Goal: Information Seeking & Learning: Learn about a topic

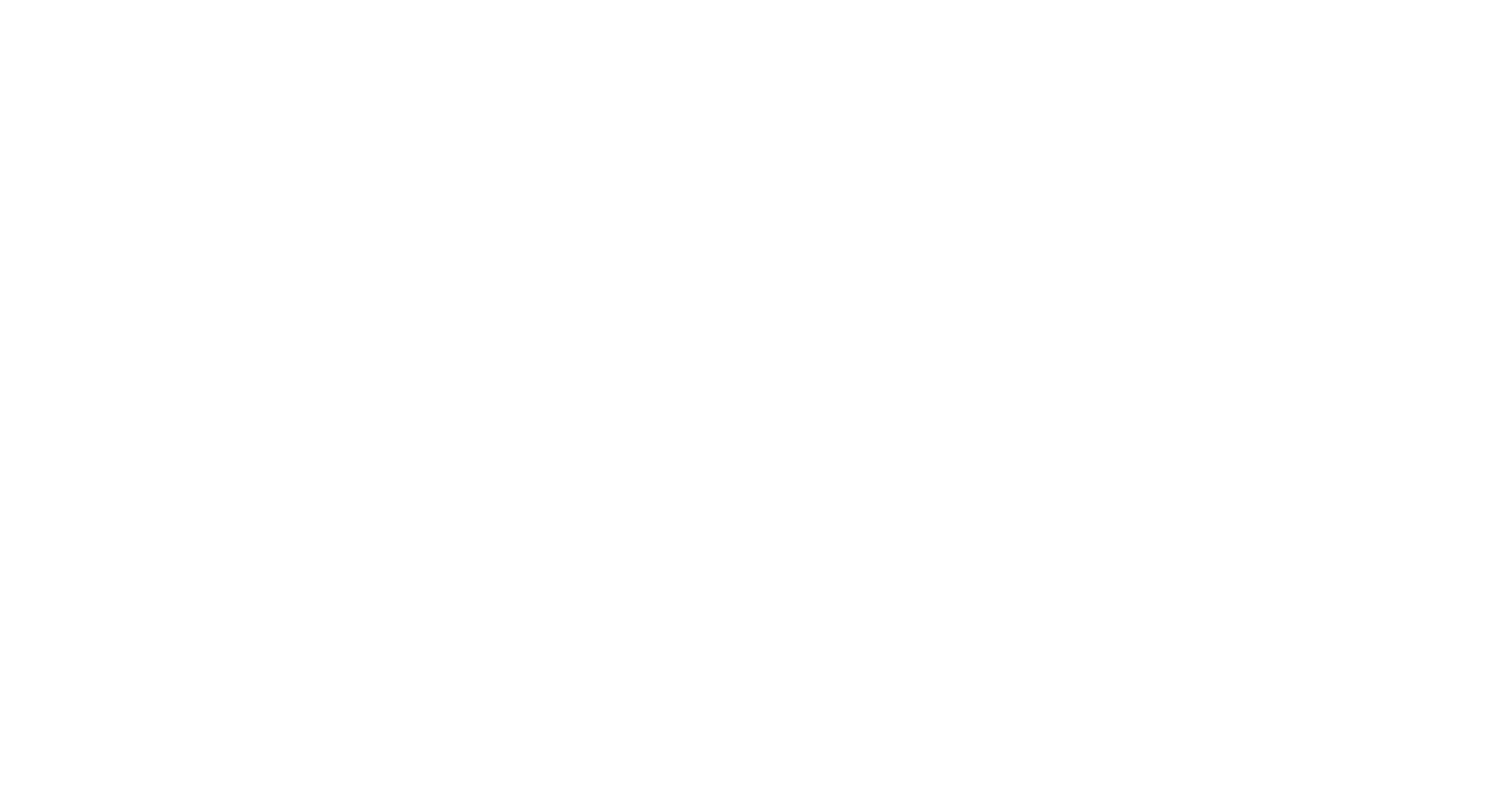
click at [75, 249] on div at bounding box center [756, 406] width 1512 height 812
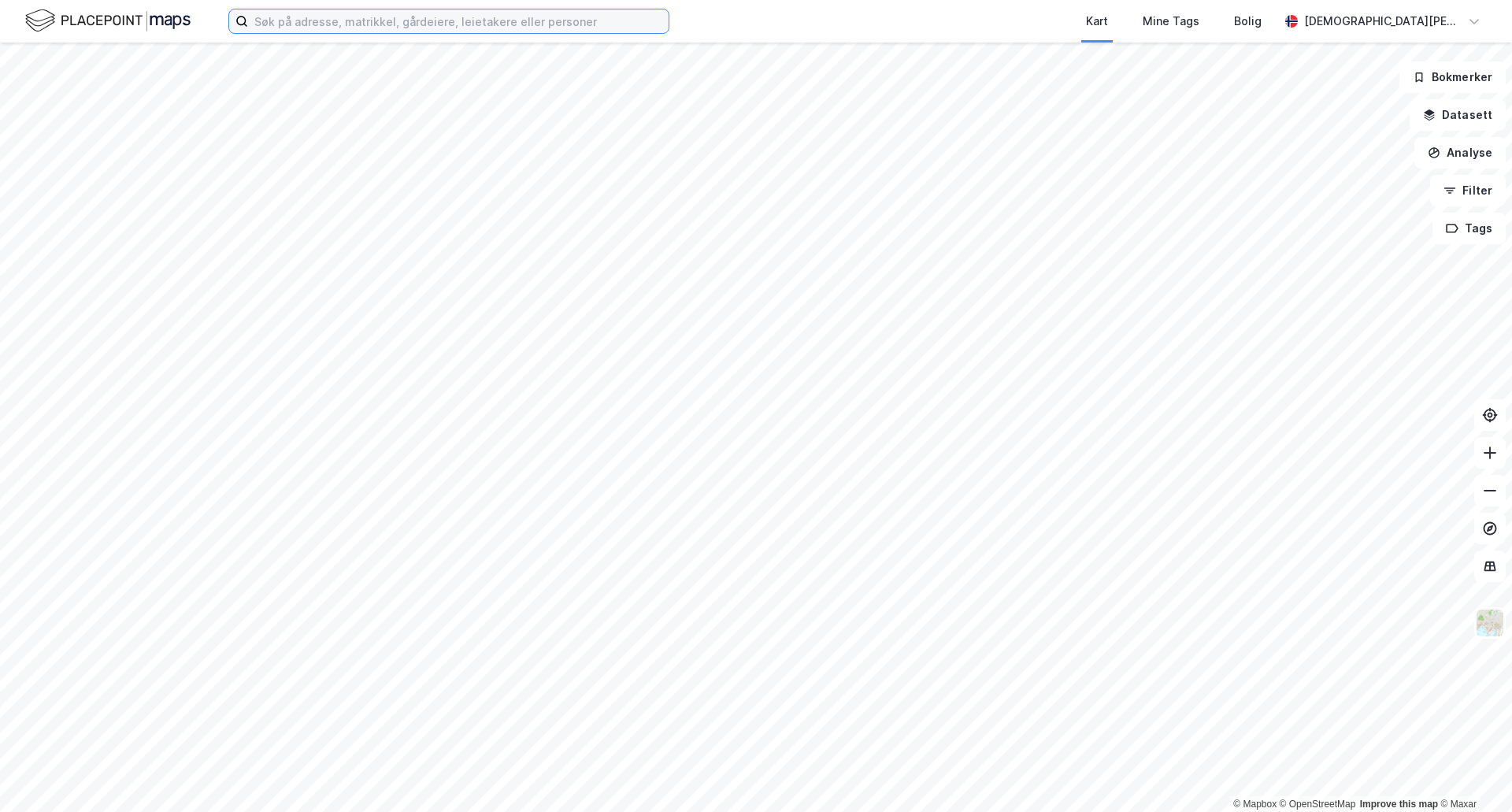
click at [354, 25] on input at bounding box center [458, 21] width 421 height 24
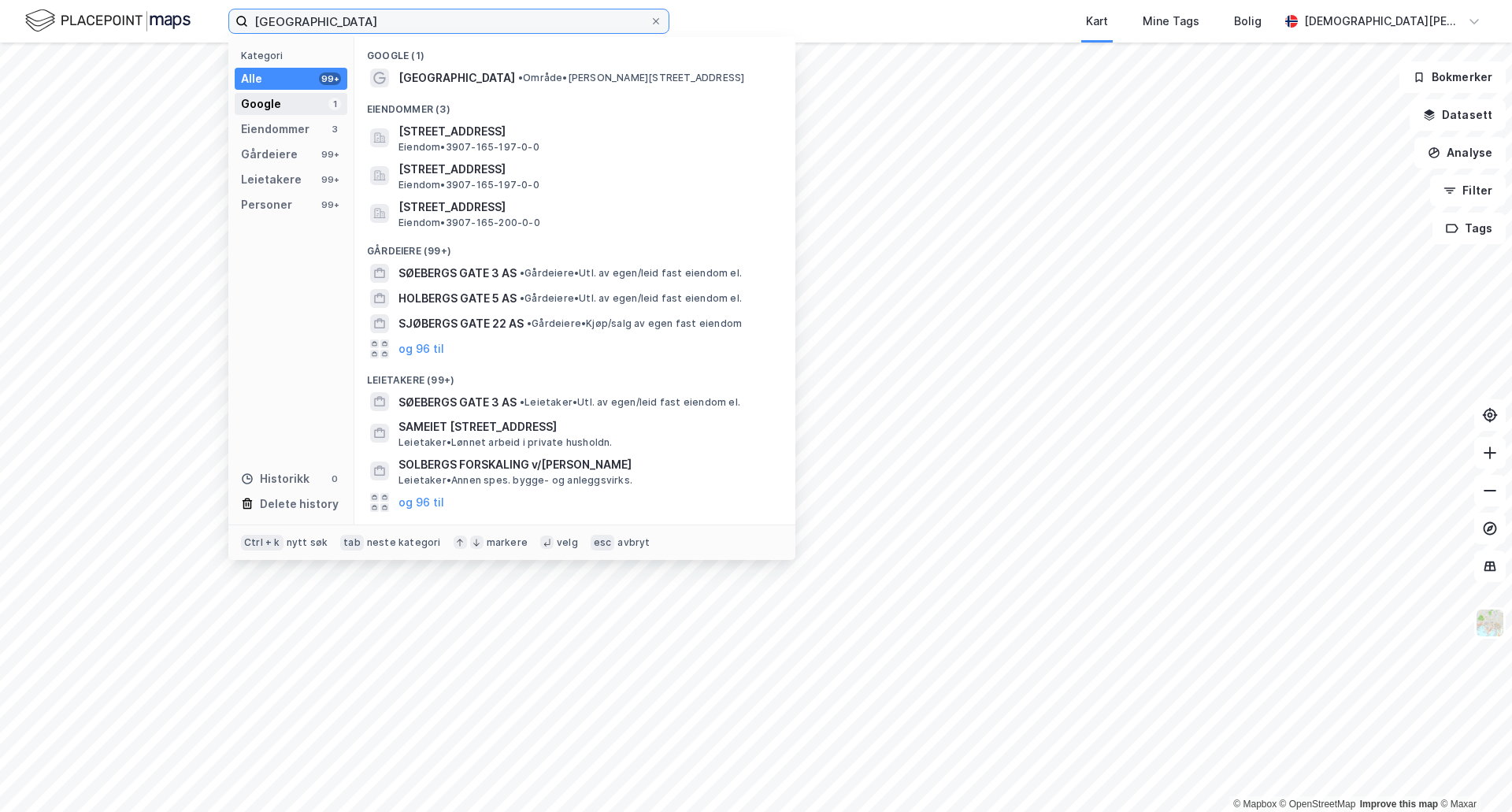
type input "[GEOGRAPHIC_DATA]"
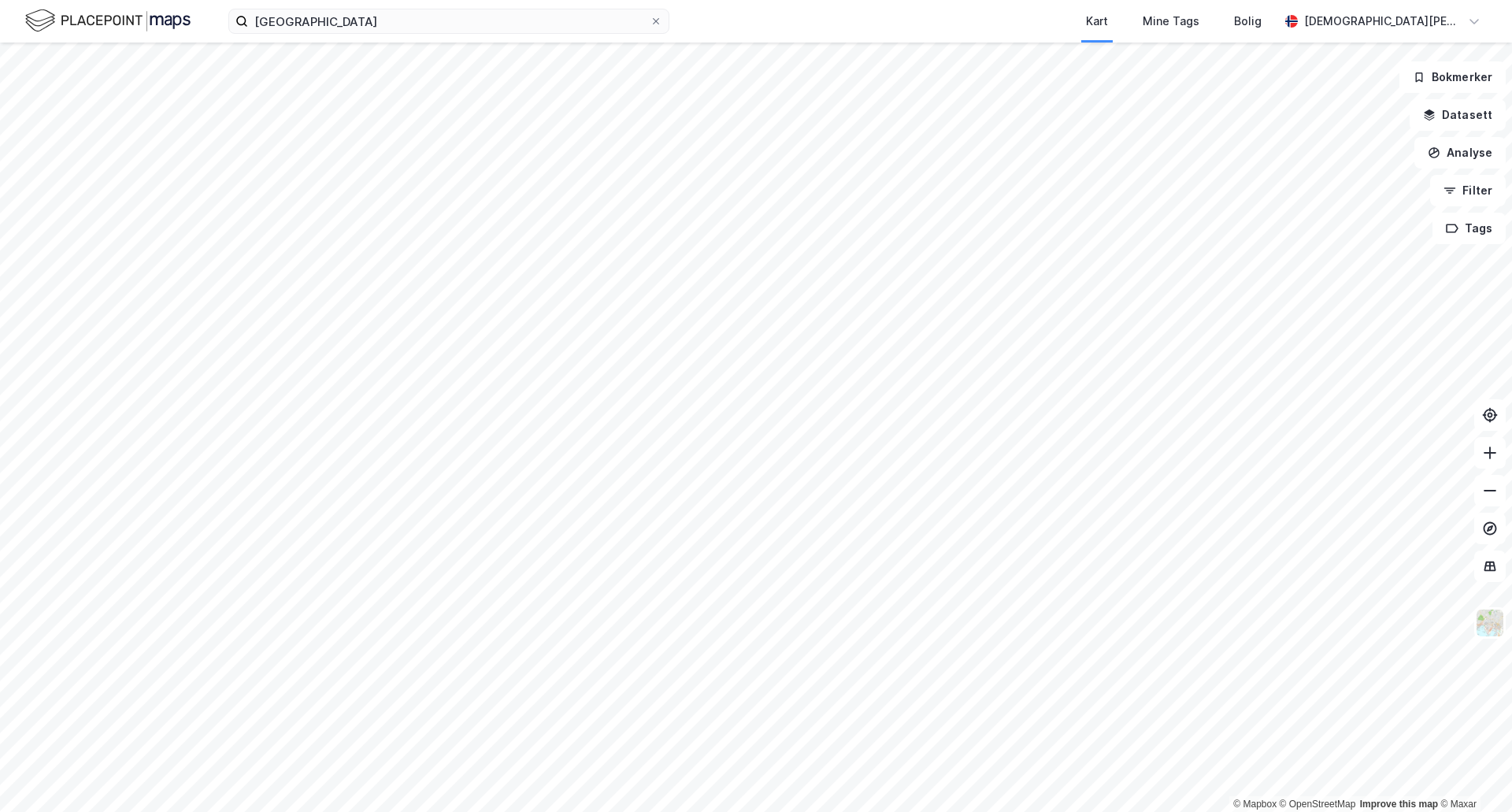
drag, startPoint x: 739, startPoint y: 12, endPoint x: 722, endPoint y: 15, distance: 17.3
click at [739, 11] on div "søebergs gate Kart Mine Tags [PERSON_NAME] [PERSON_NAME]" at bounding box center [756, 21] width 1512 height 43
click at [660, 26] on span at bounding box center [656, 21] width 13 height 13
click at [649, 26] on input "[GEOGRAPHIC_DATA]" at bounding box center [448, 21] width 402 height 24
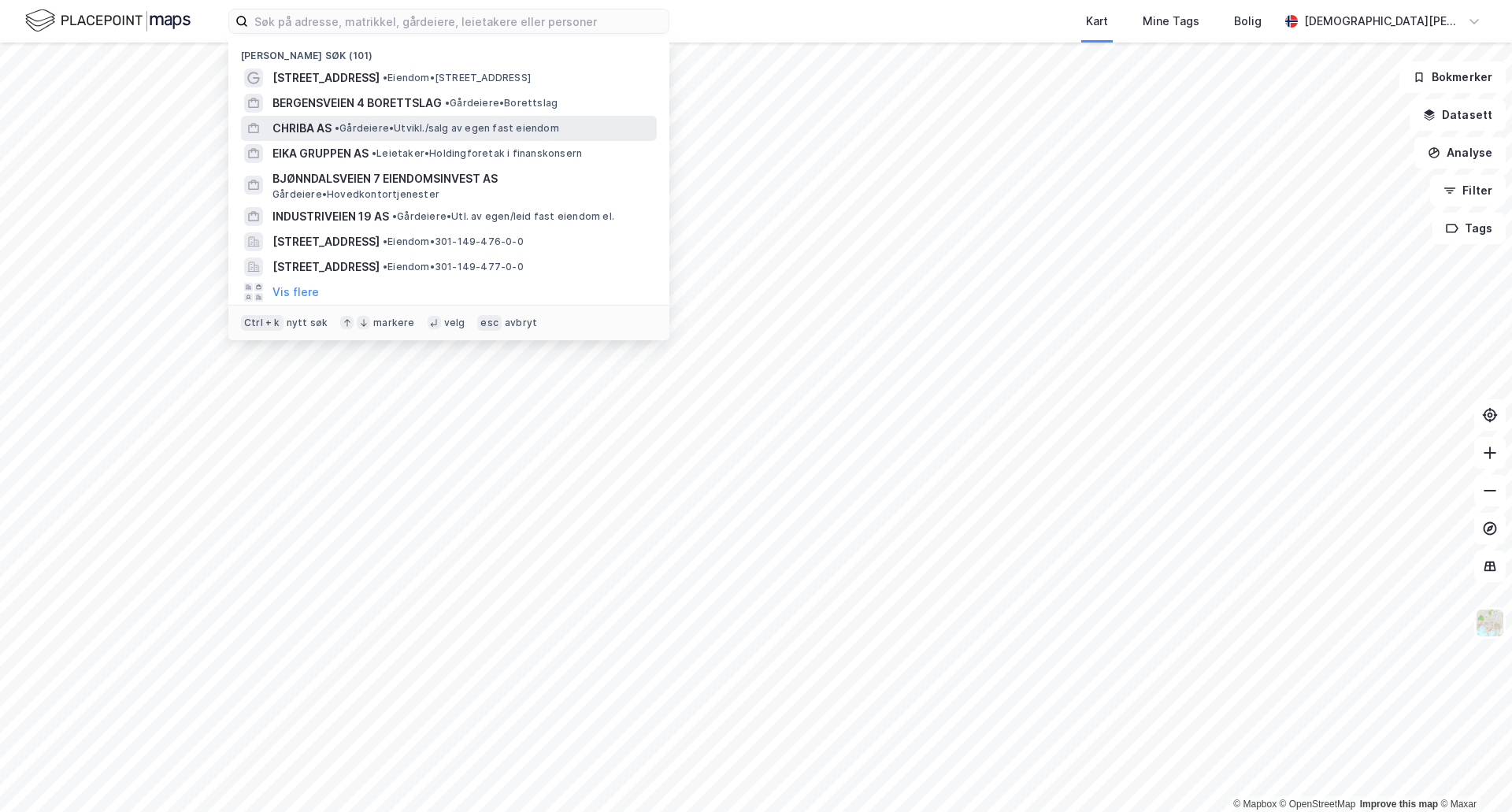
click at [425, 125] on span "• Gårdeiere • [GEOGRAPHIC_DATA]/salg av egen fast eiendom" at bounding box center [446, 128] width 224 height 13
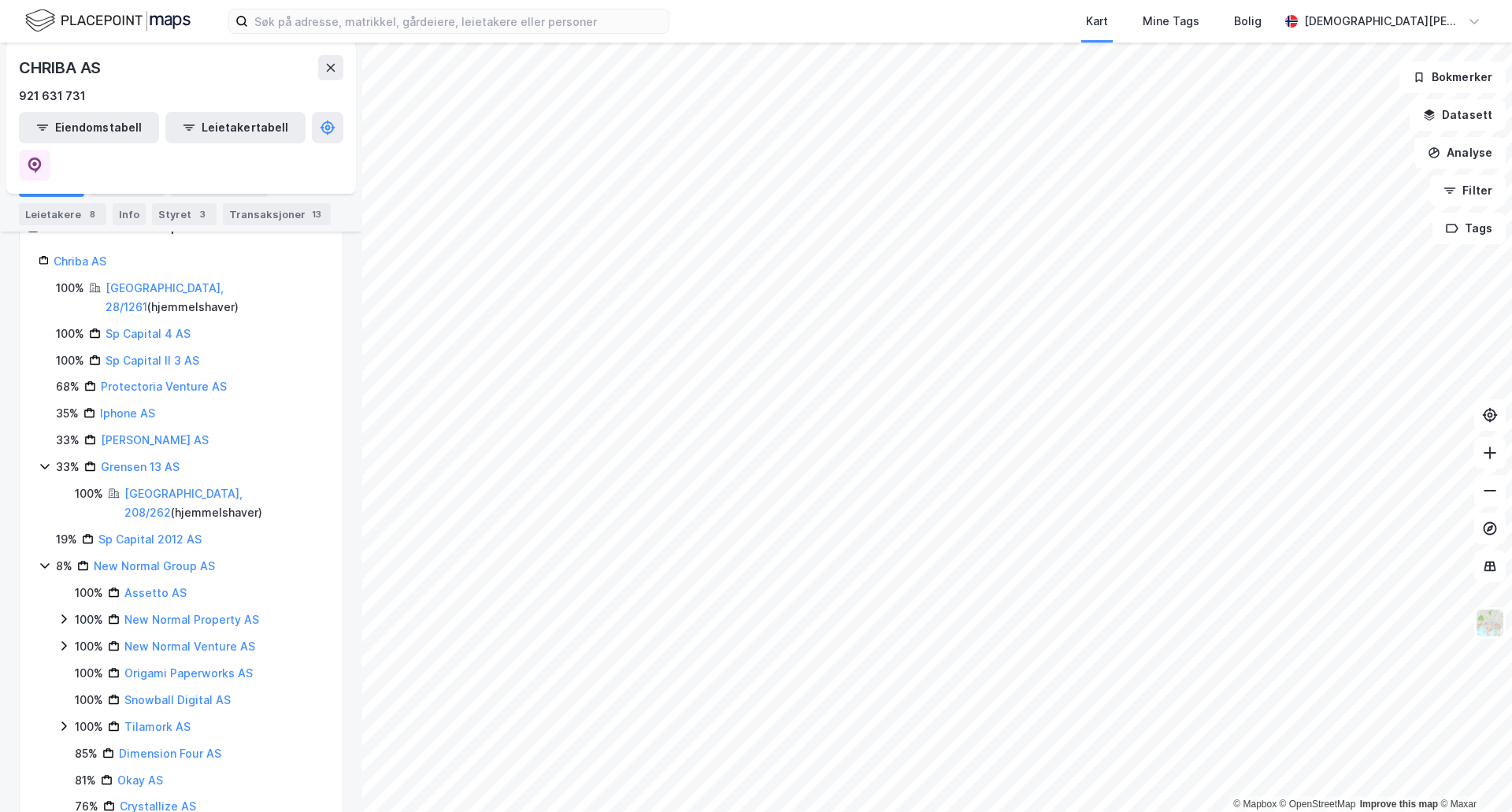
scroll to position [248, 0]
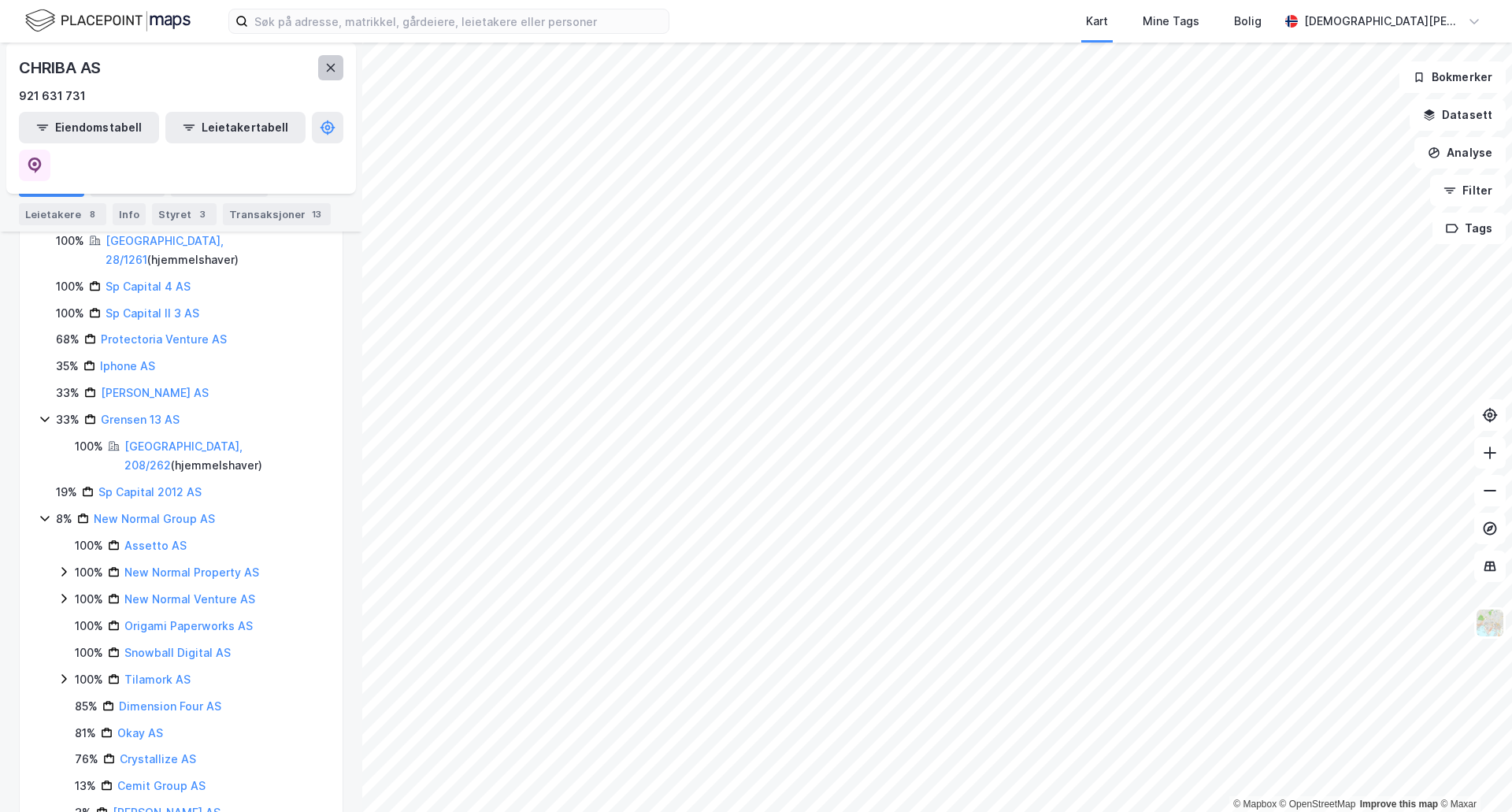
click at [341, 72] on button at bounding box center [331, 68] width 26 height 26
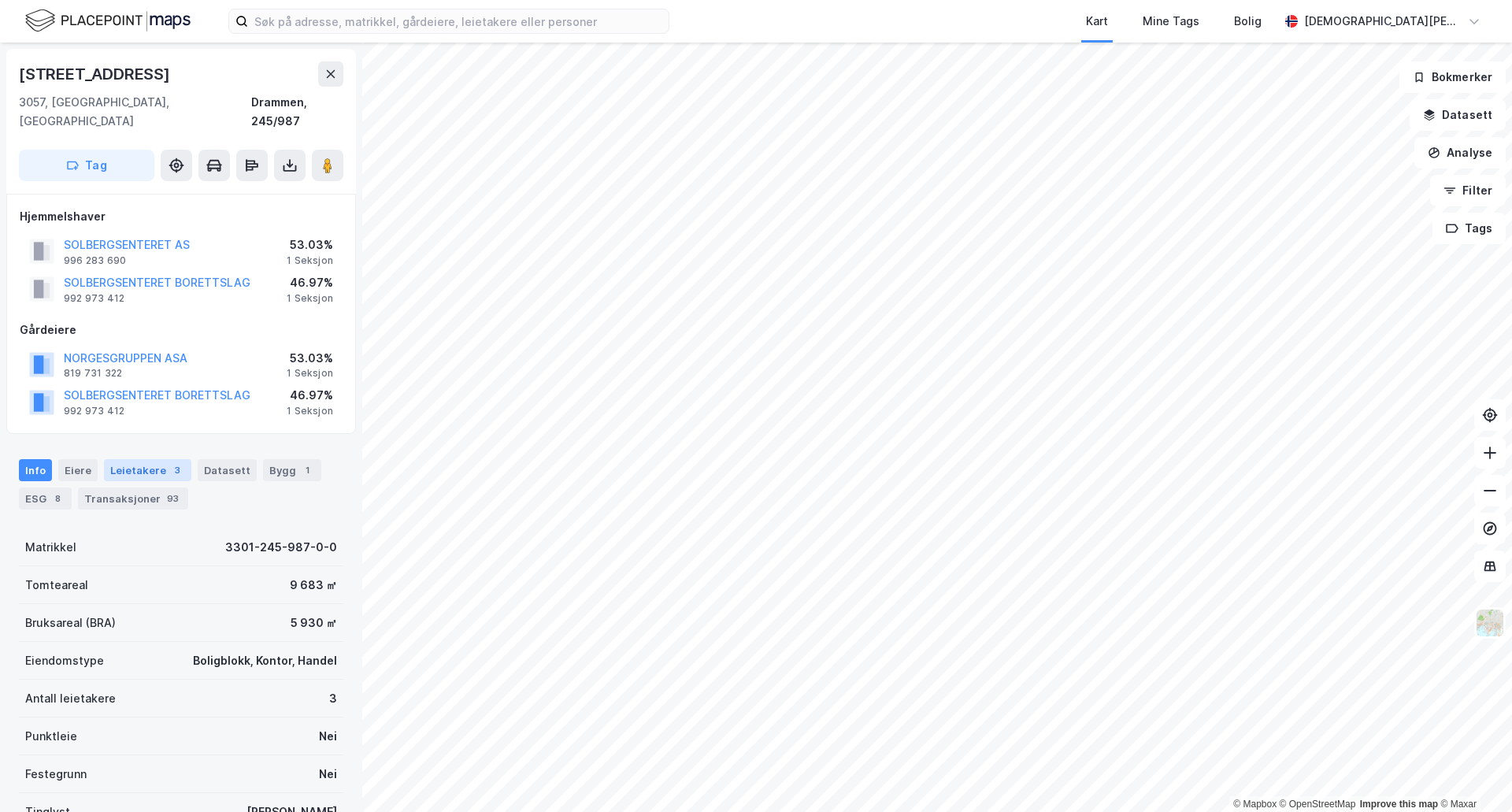
click at [142, 459] on div "Leietakere 3" at bounding box center [148, 470] width 87 height 22
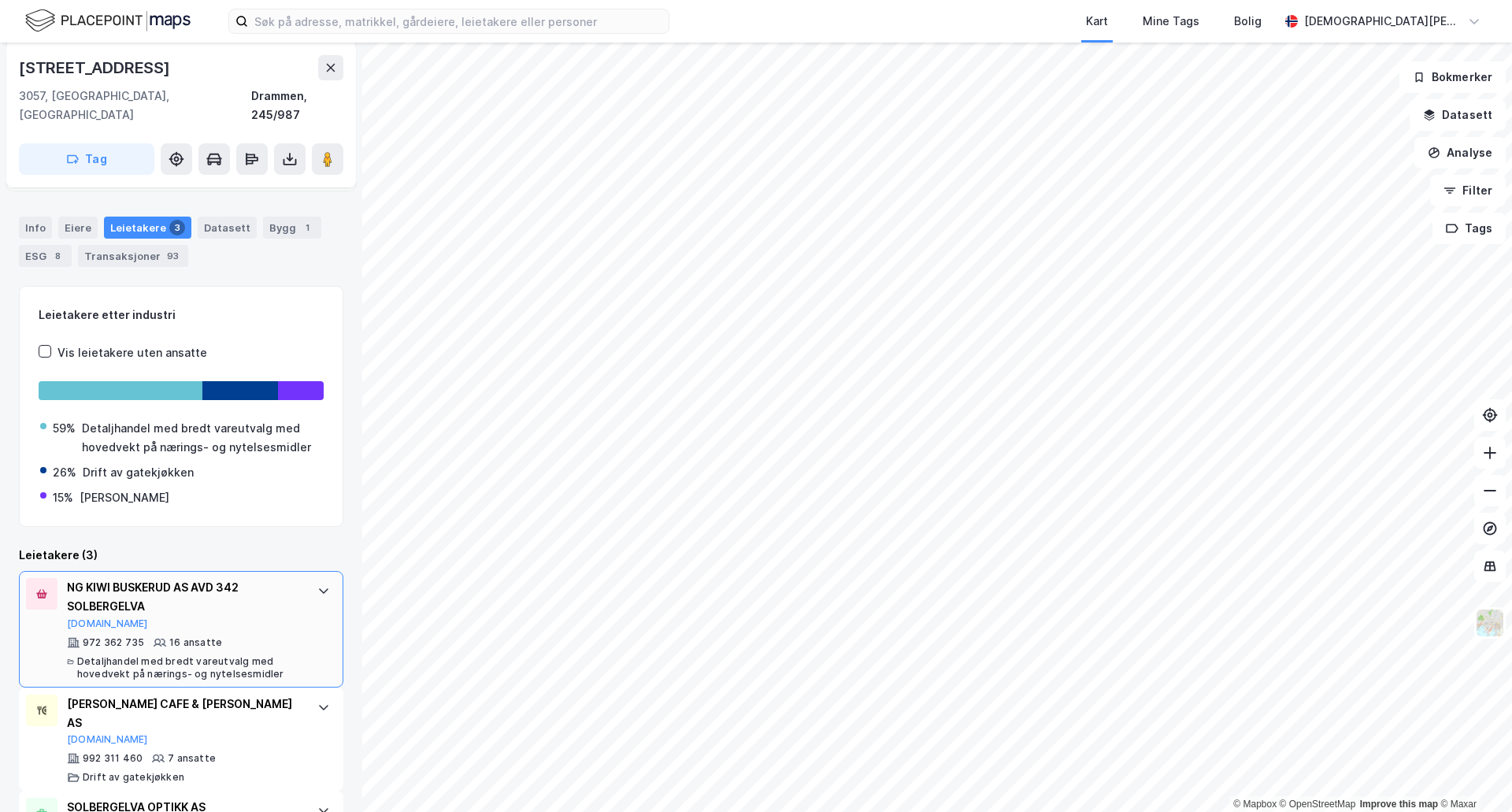
scroll to position [288, 0]
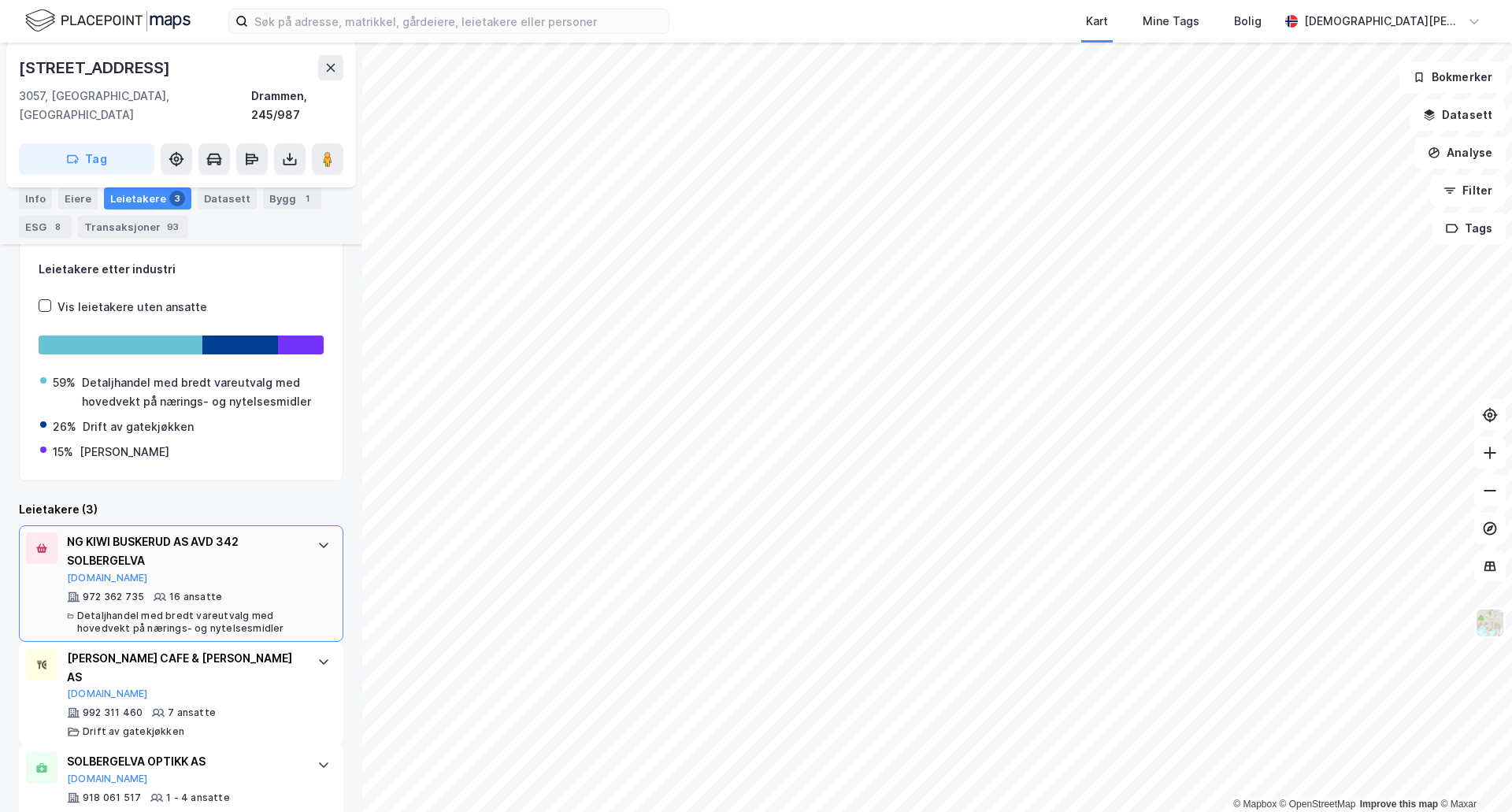
click at [317, 539] on icon at bounding box center [323, 545] width 13 height 13
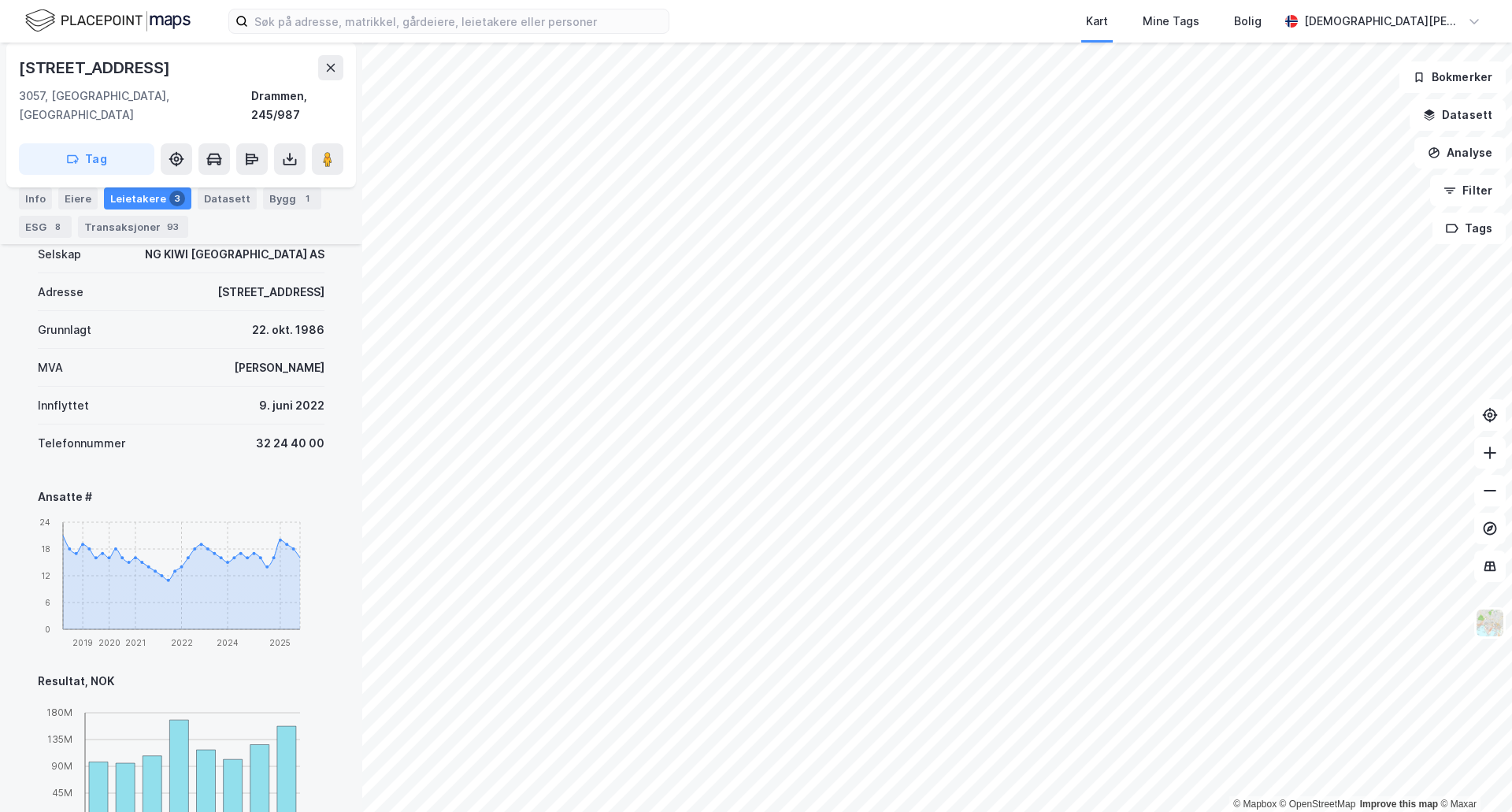
scroll to position [0, 0]
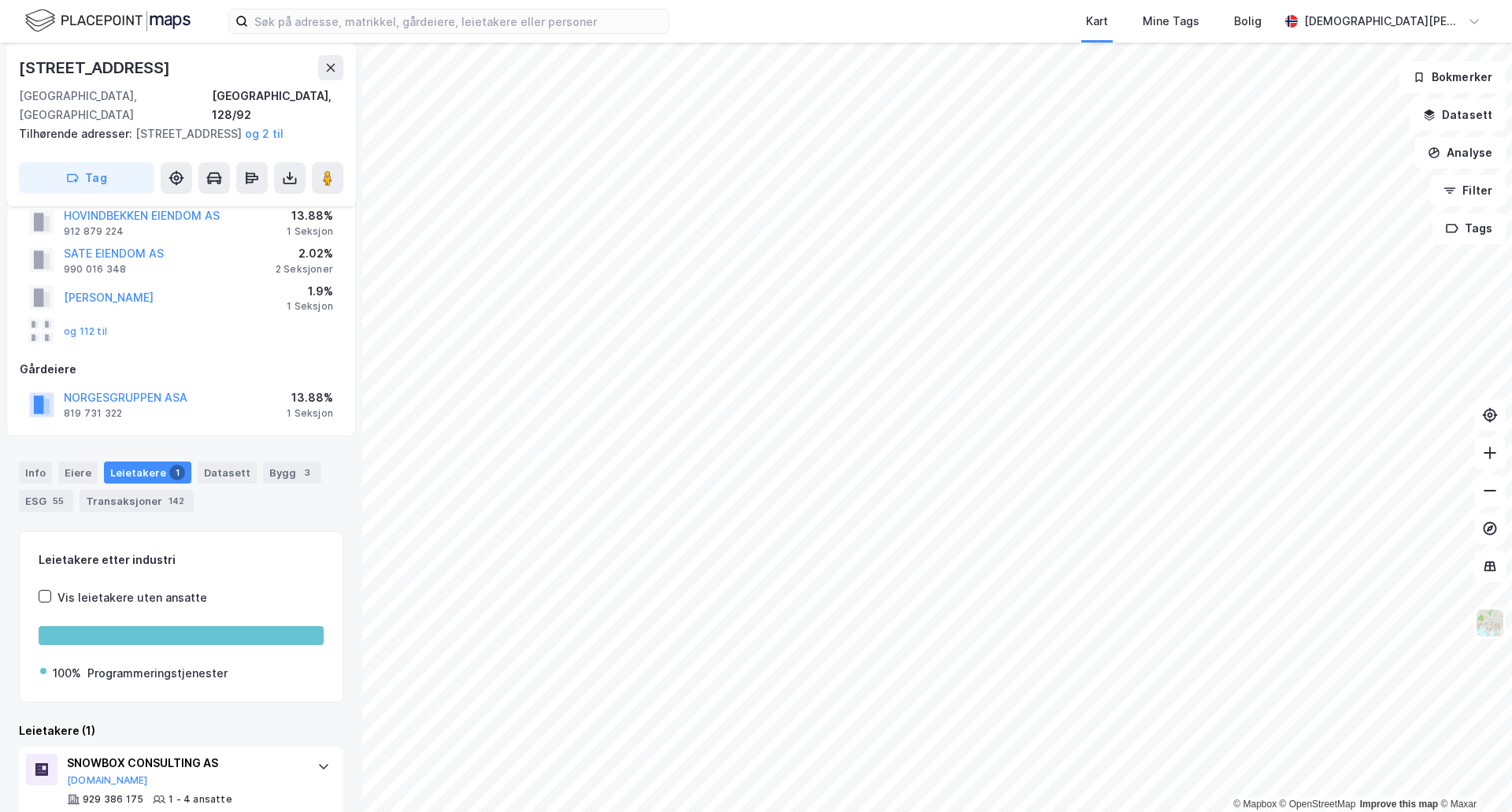
scroll to position [87, 0]
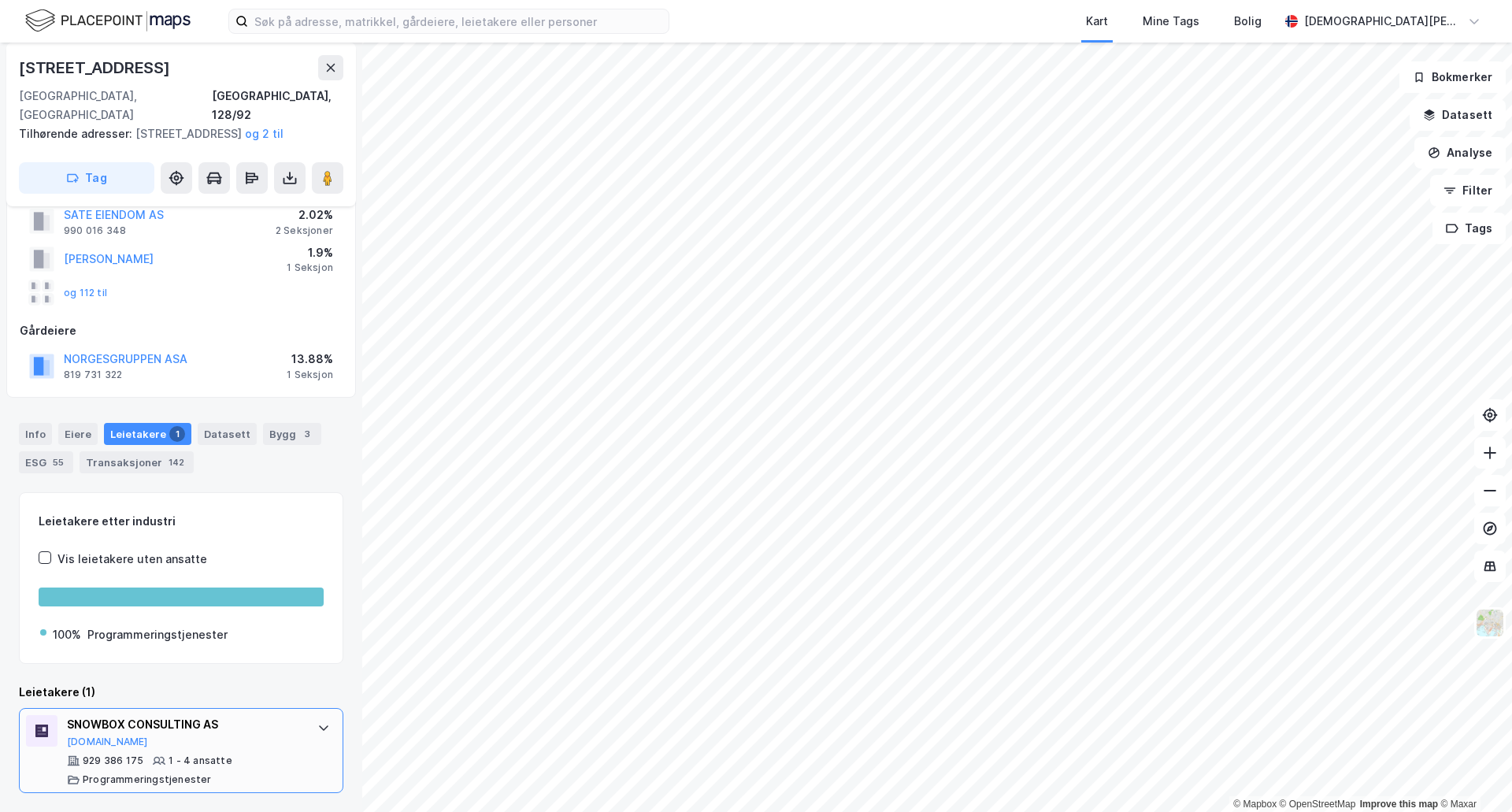
click at [281, 716] on div "SNOWBOX CONSULTING AS" at bounding box center [184, 725] width 235 height 19
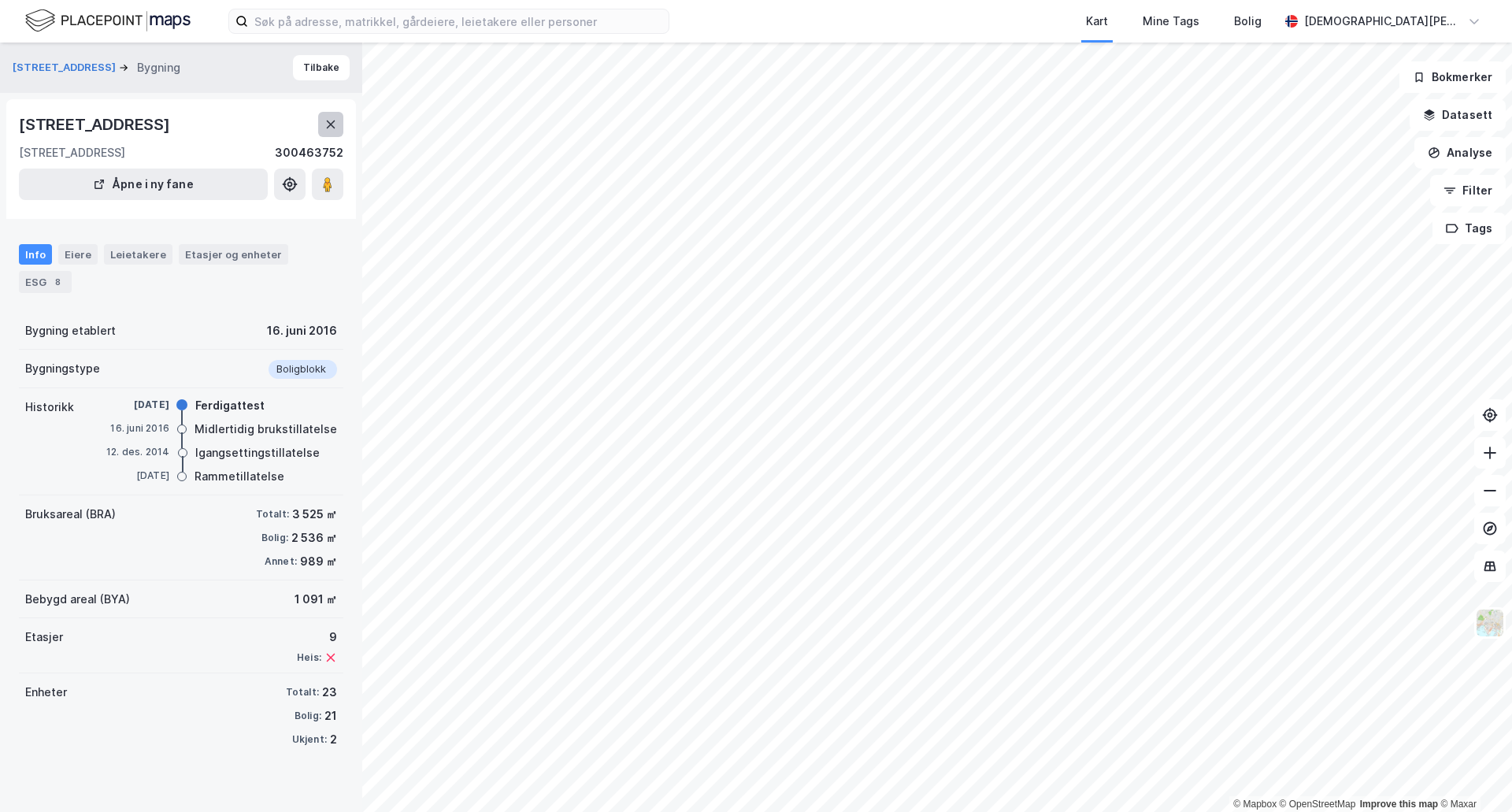
click at [326, 119] on icon at bounding box center [331, 125] width 13 height 13
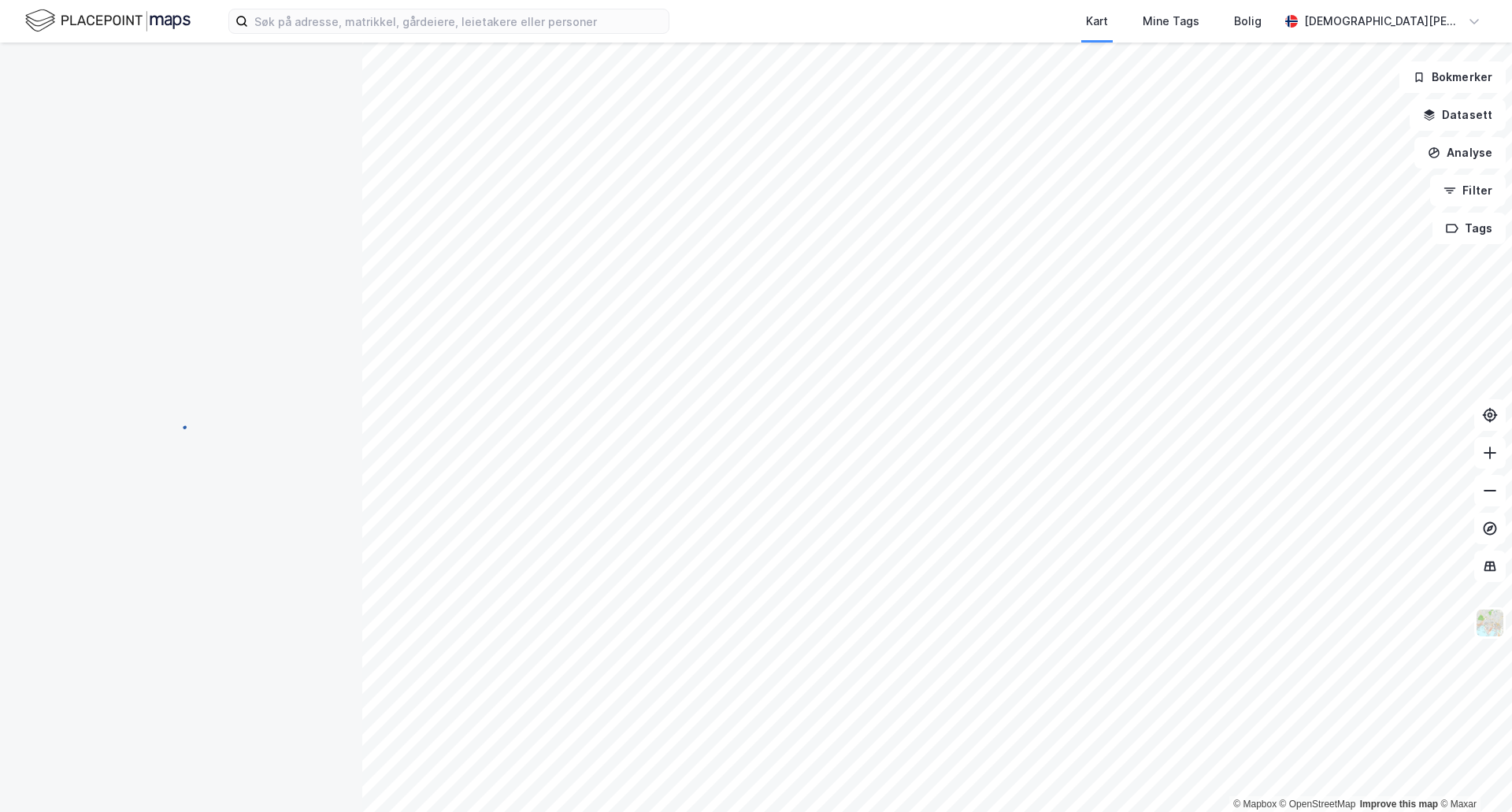
scroll to position [2, 0]
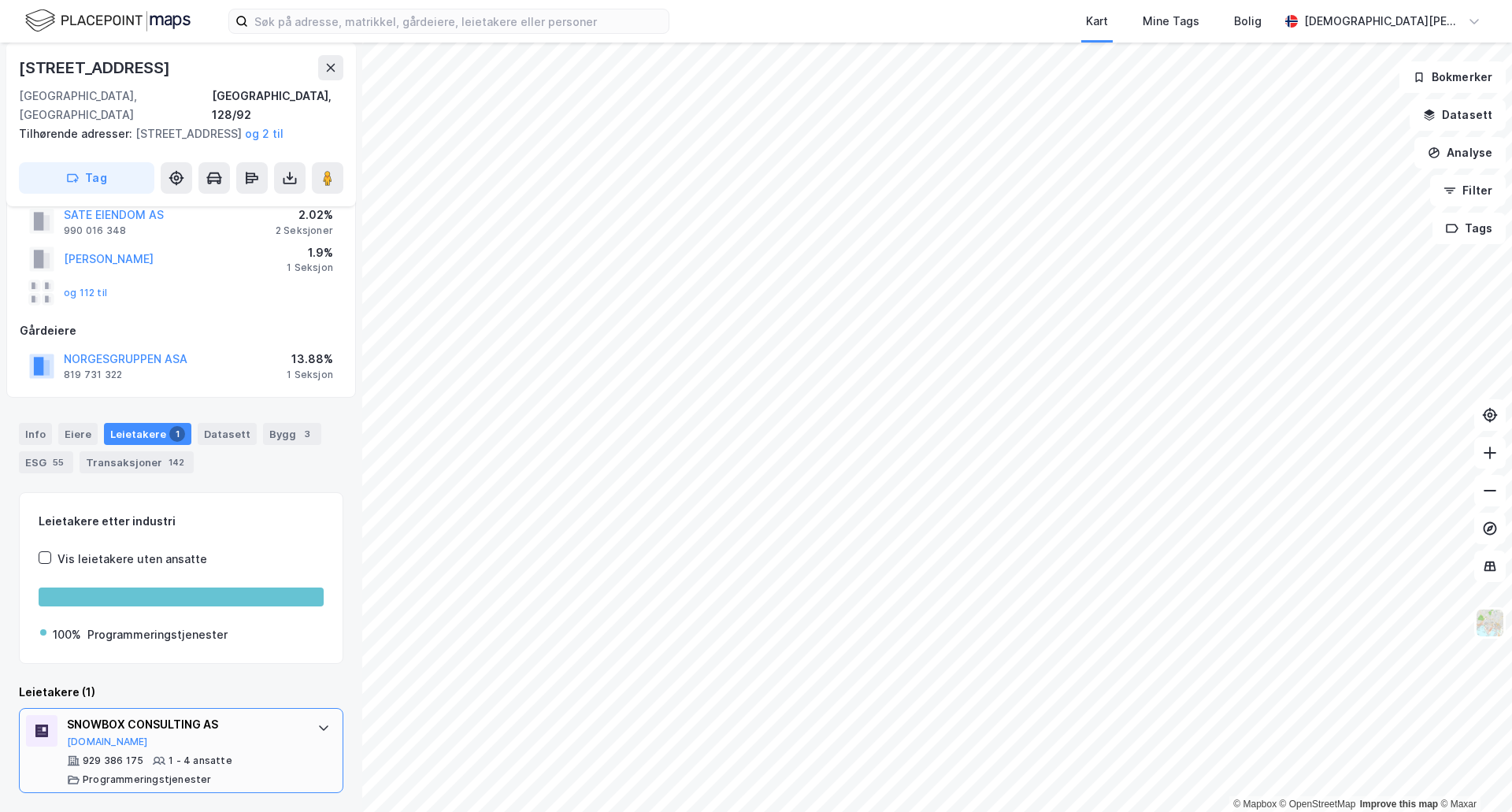
click at [229, 751] on div "SNOWBOX CONSULTING AS [DOMAIN_NAME] 929 386 175 1 - 4 ansatte Programmeringstje…" at bounding box center [184, 751] width 235 height 71
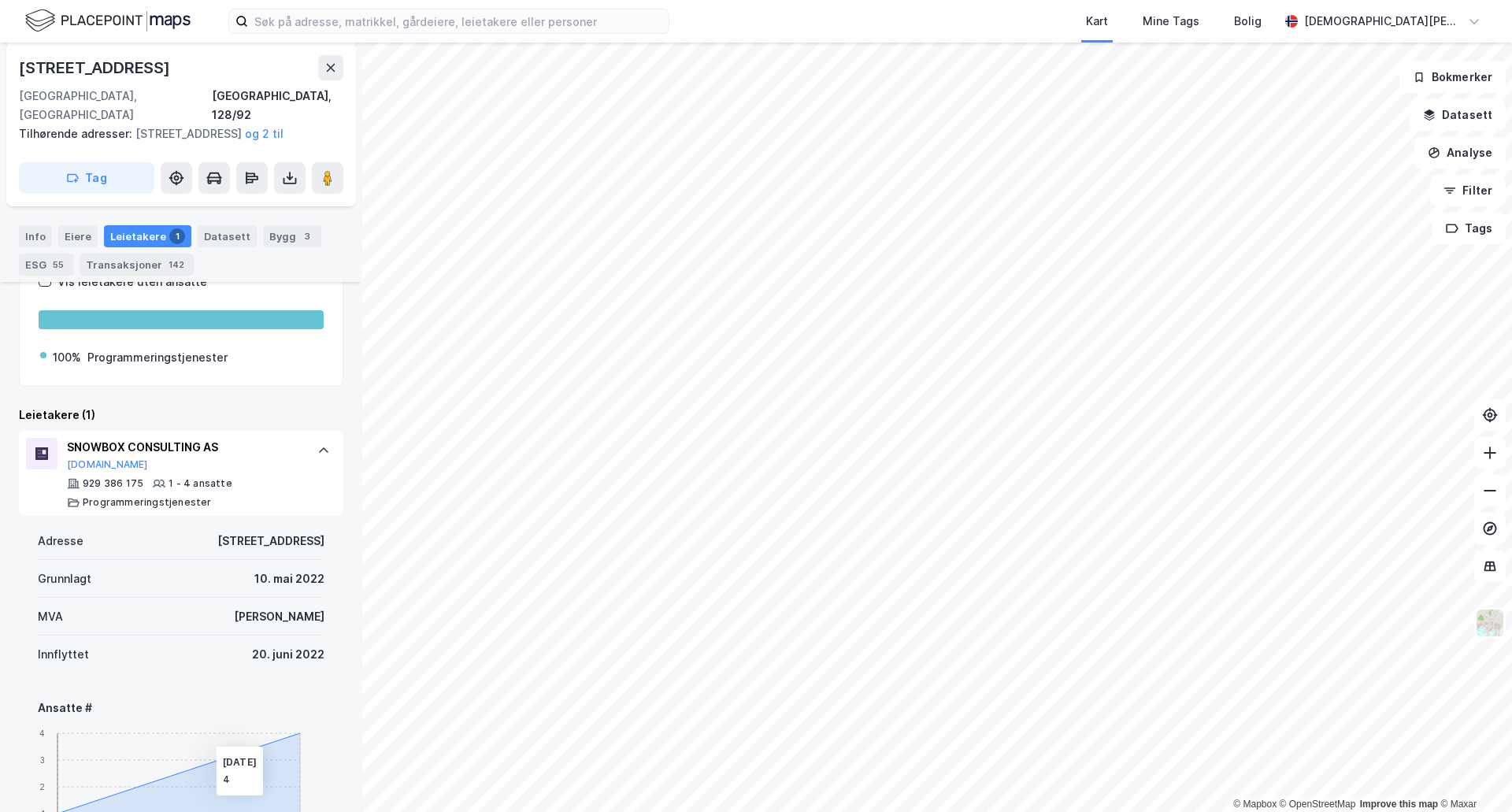
scroll to position [0, 0]
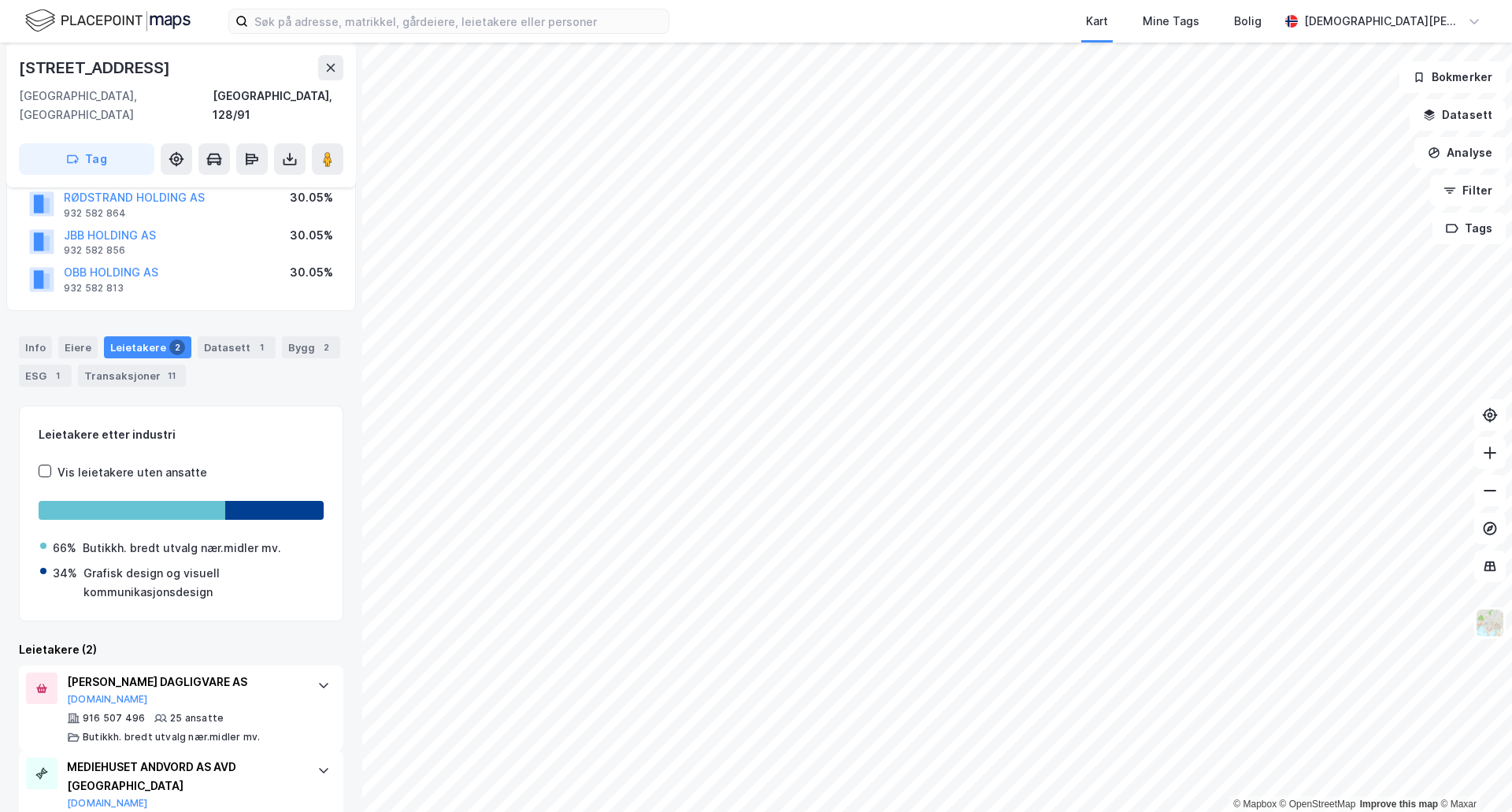
scroll to position [27, 0]
